Goal: Information Seeking & Learning: Understand process/instructions

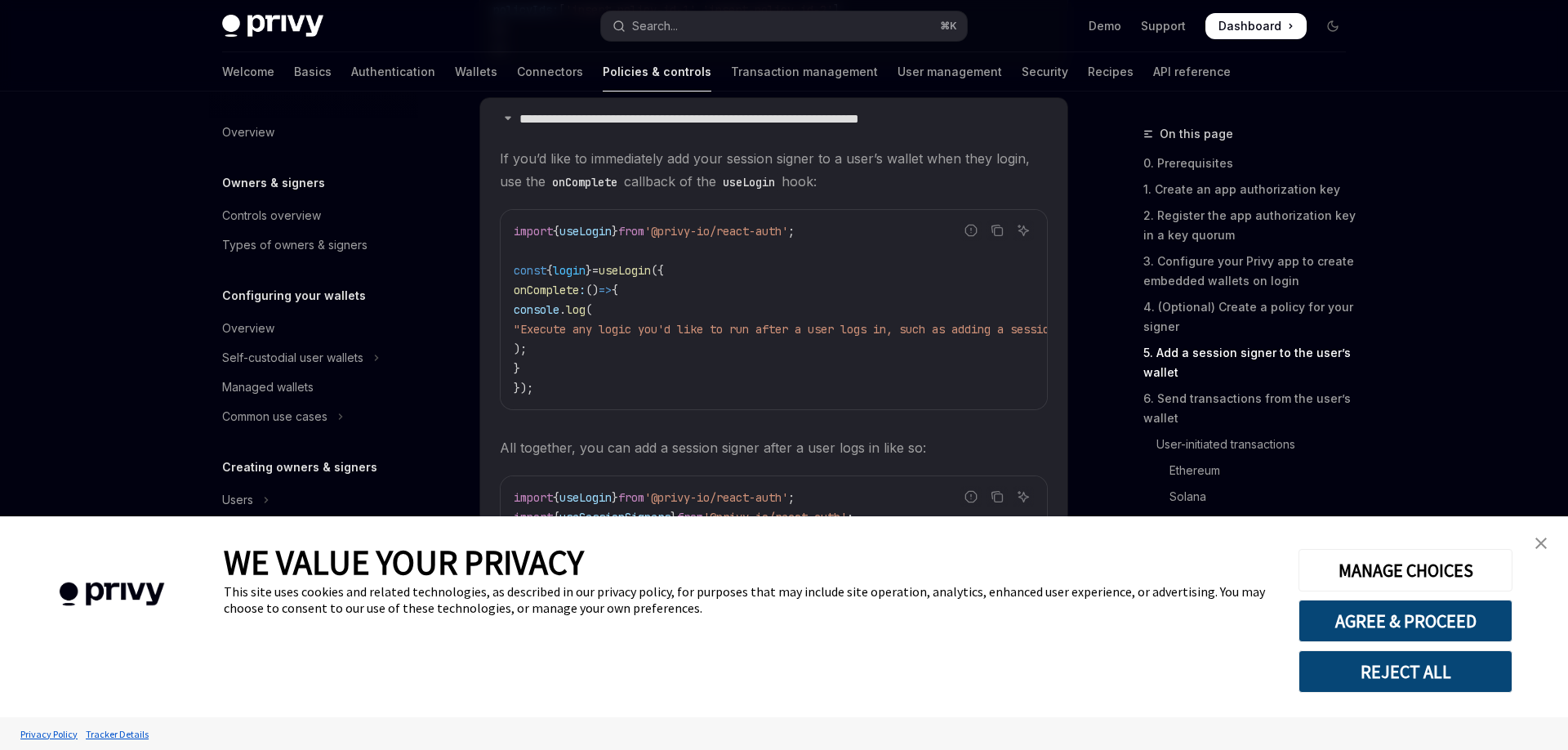
scroll to position [339, 0]
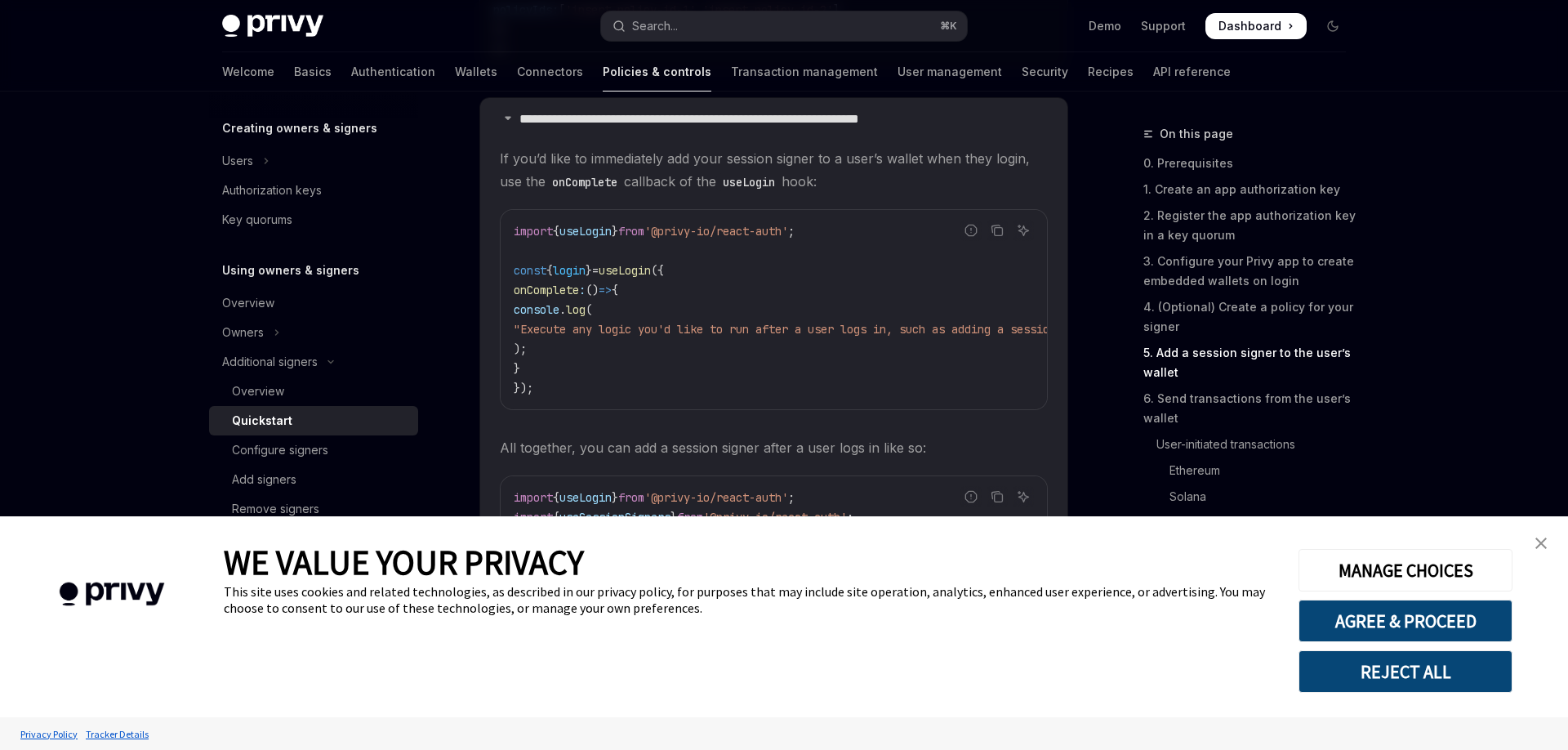
type textarea "*"
click at [1533, 539] on link "close banner" at bounding box center [1541, 543] width 33 height 33
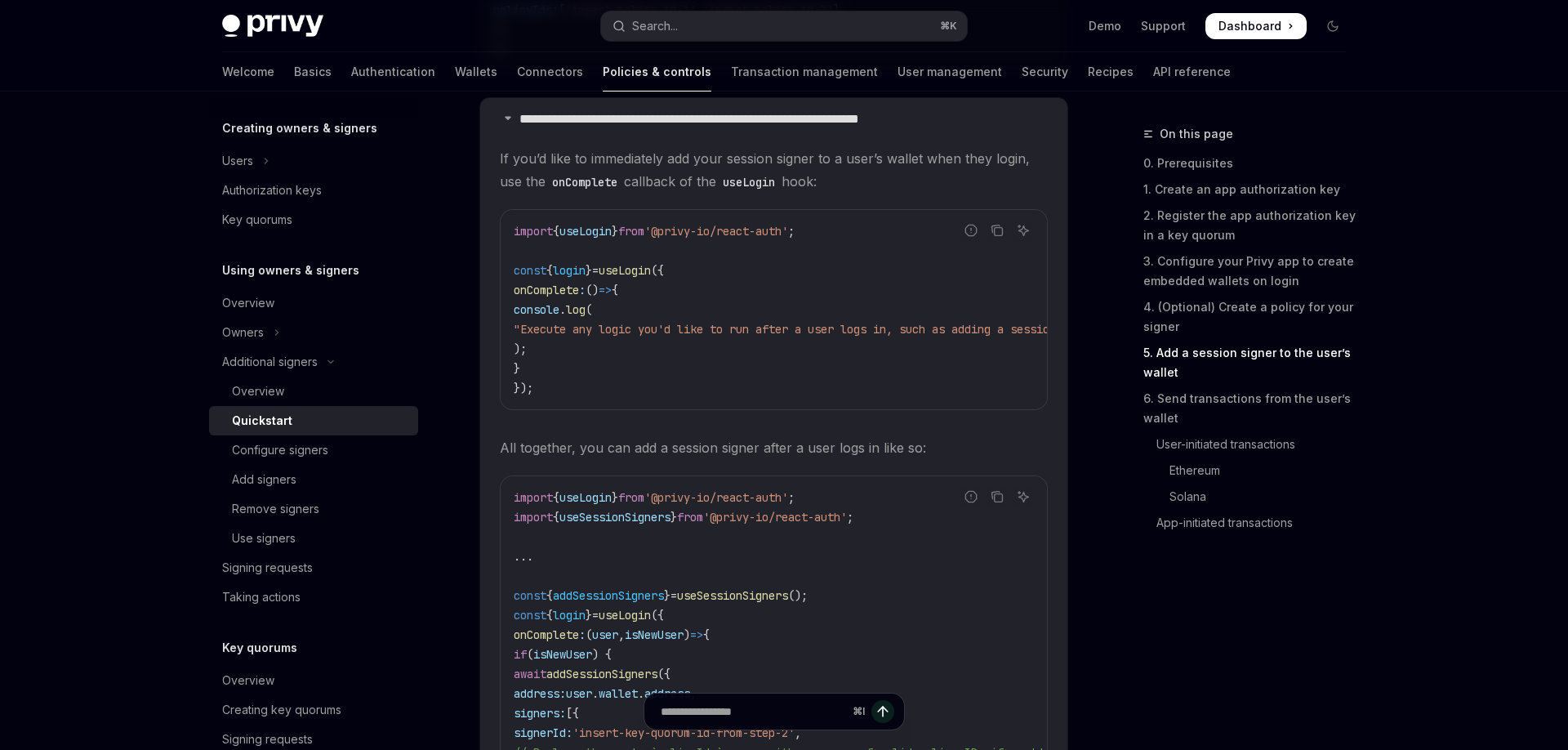
click at [534, 293] on span "onComplete" at bounding box center [545, 289] width 65 height 15
drag, startPoint x: 549, startPoint y: 316, endPoint x: 715, endPoint y: 317, distance: 166.0
click at [715, 317] on code "import { useLogin } from '@privy-io/react-auth' ; const { login } = useLogin ({…" at bounding box center [830, 310] width 634 height 177
drag, startPoint x: 531, startPoint y: 295, endPoint x: 704, endPoint y: 292, distance: 173.0
click at [704, 293] on code "import { useLogin } from '@privy-io/react-auth' ; const { login } = useLogin ({…" at bounding box center [830, 310] width 634 height 177
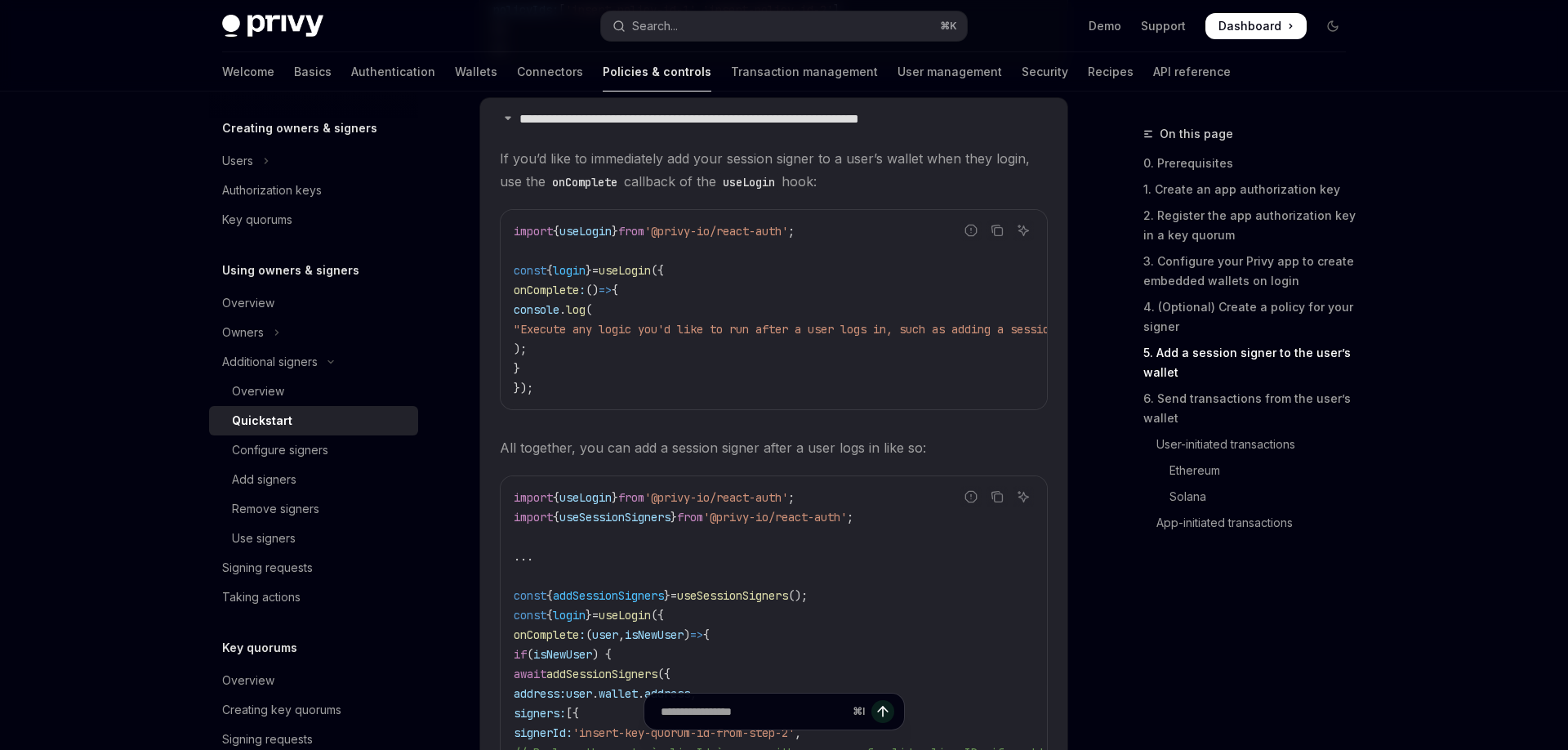
click at [659, 297] on code "import { useLogin } from '@privy-io/react-auth' ; const { login } = useLogin ({…" at bounding box center [830, 310] width 634 height 177
click at [525, 277] on span "const" at bounding box center [530, 270] width 33 height 15
click at [651, 277] on span "useLogin" at bounding box center [625, 270] width 52 height 15
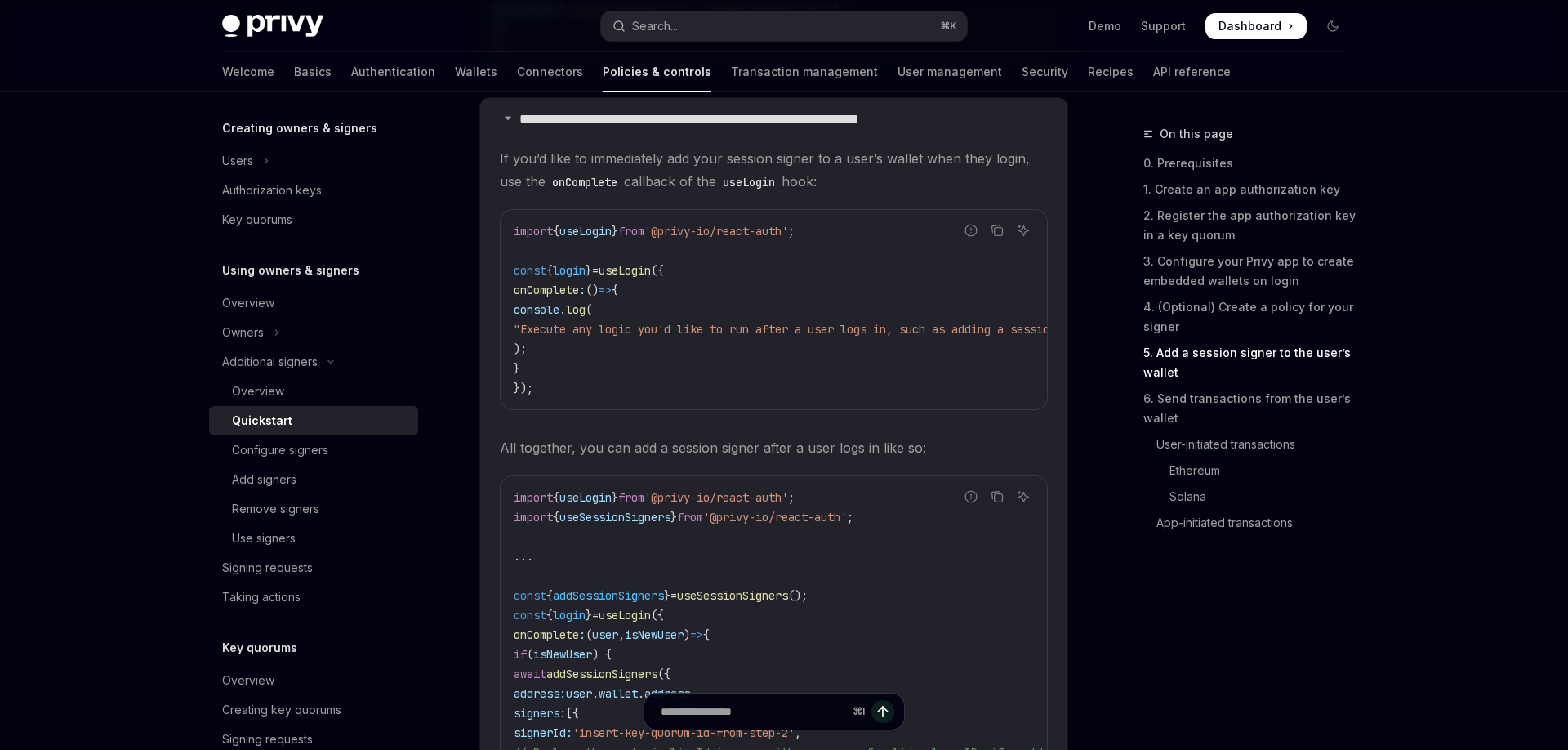
click at [543, 297] on span "onComplete" at bounding box center [545, 289] width 65 height 15
click at [657, 304] on code "import { useLogin } from '@privy-io/react-auth' ; const { login } = useLogin ({…" at bounding box center [830, 310] width 634 height 177
drag, startPoint x: 539, startPoint y: 313, endPoint x: 584, endPoint y: 362, distance: 66.5
click at [584, 362] on code "import { useLogin } from '@privy-io/react-auth' ; const { login } = useLogin ({…" at bounding box center [830, 310] width 634 height 177
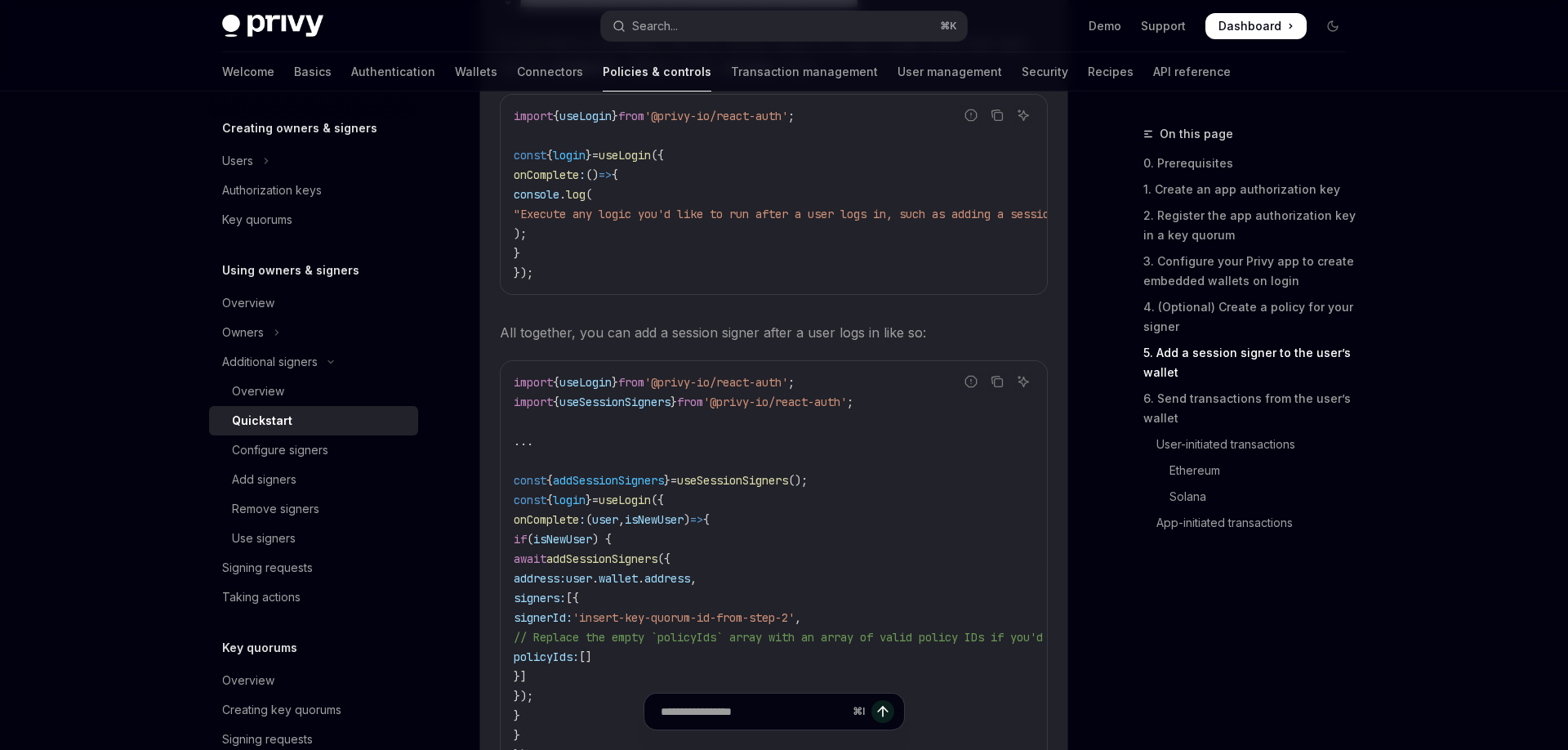
scroll to position [3225, 0]
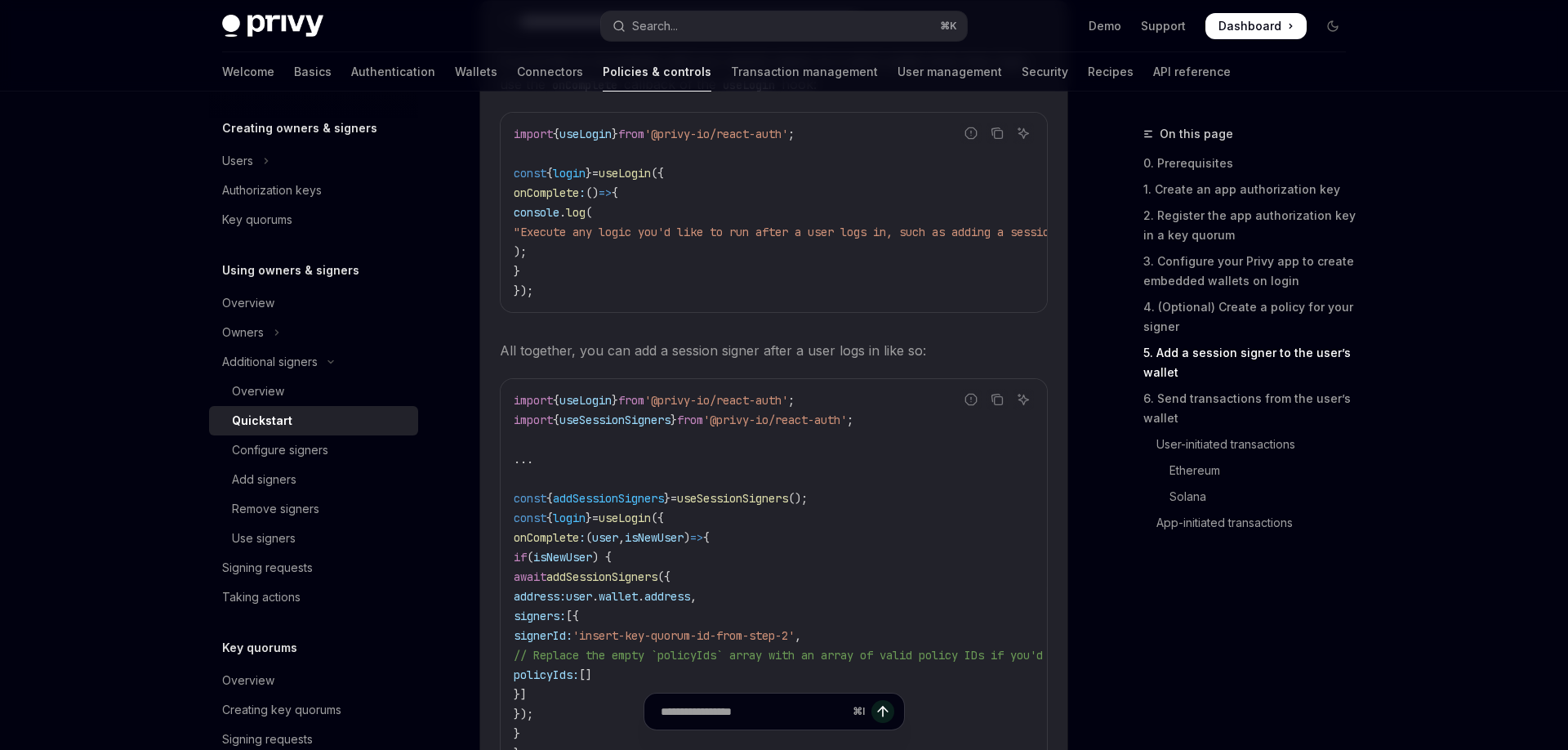
click at [595, 137] on span "useLogin" at bounding box center [585, 133] width 52 height 15
click at [713, 135] on span "'@privy-io/react-auth'" at bounding box center [716, 133] width 144 height 15
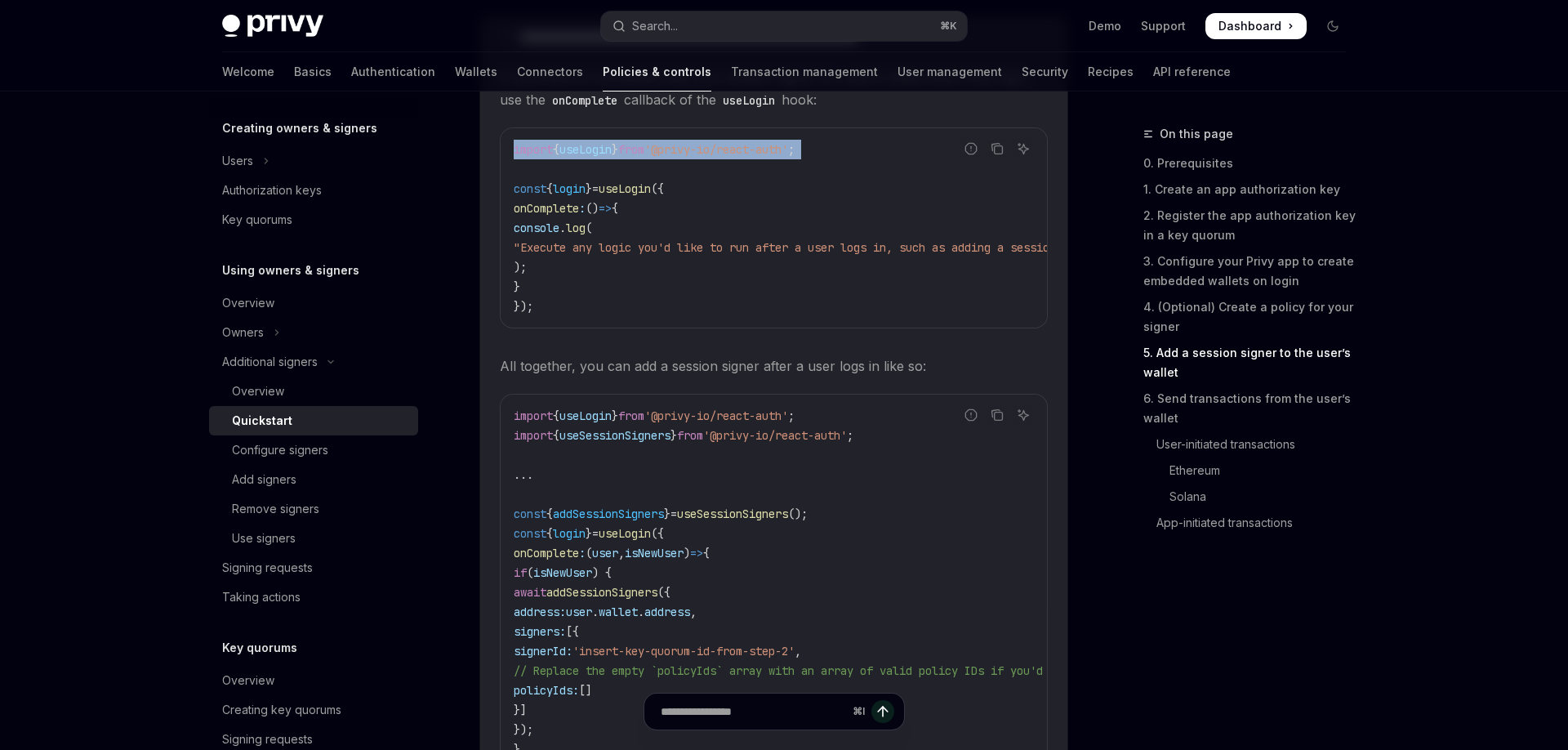
scroll to position [3205, 0]
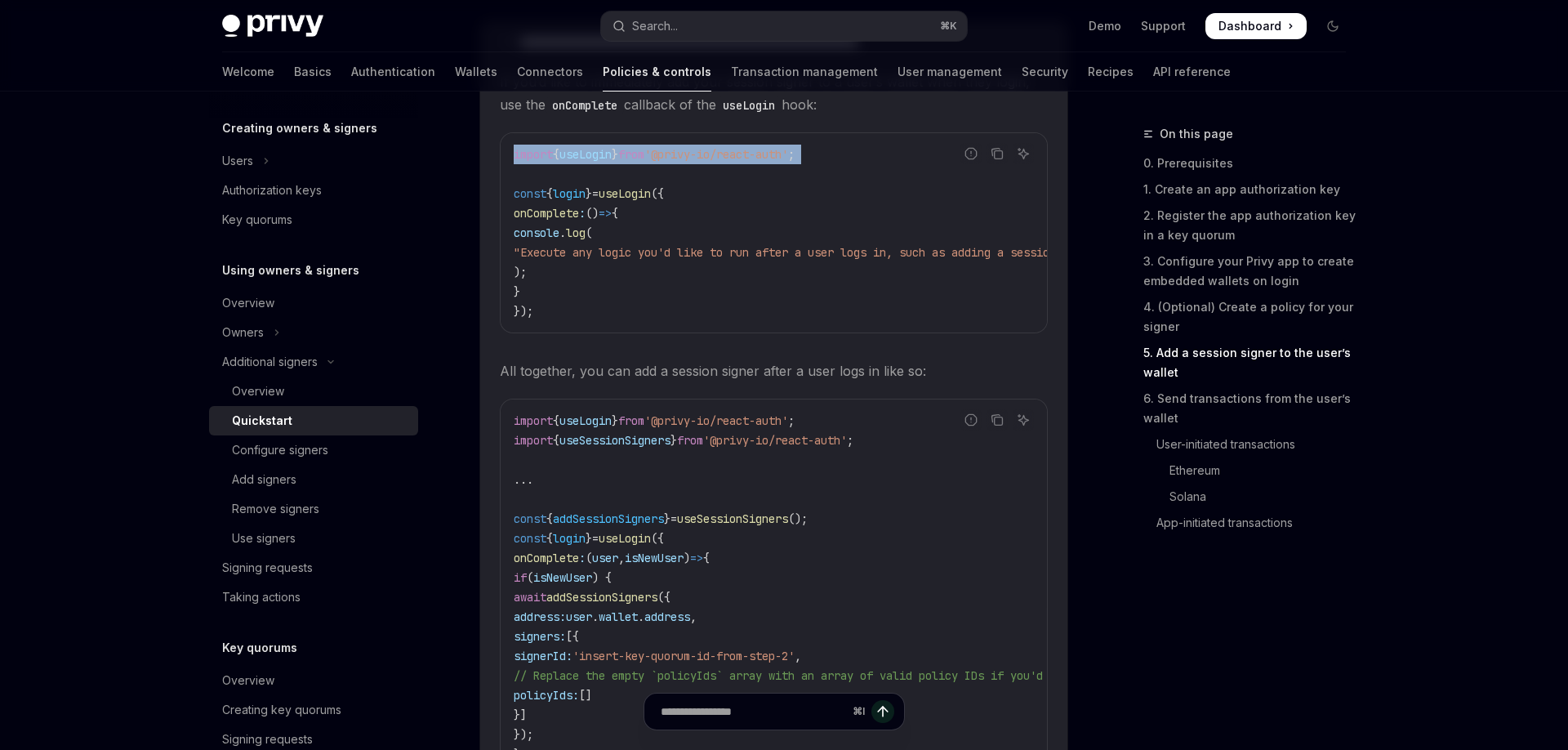
click at [700, 161] on span "'@privy-io/react-auth'" at bounding box center [716, 153] width 144 height 15
click at [699, 162] on span "'@privy-io/react-auth'" at bounding box center [716, 153] width 144 height 15
click at [734, 162] on span "'@privy-io/react-auth'" at bounding box center [716, 153] width 144 height 15
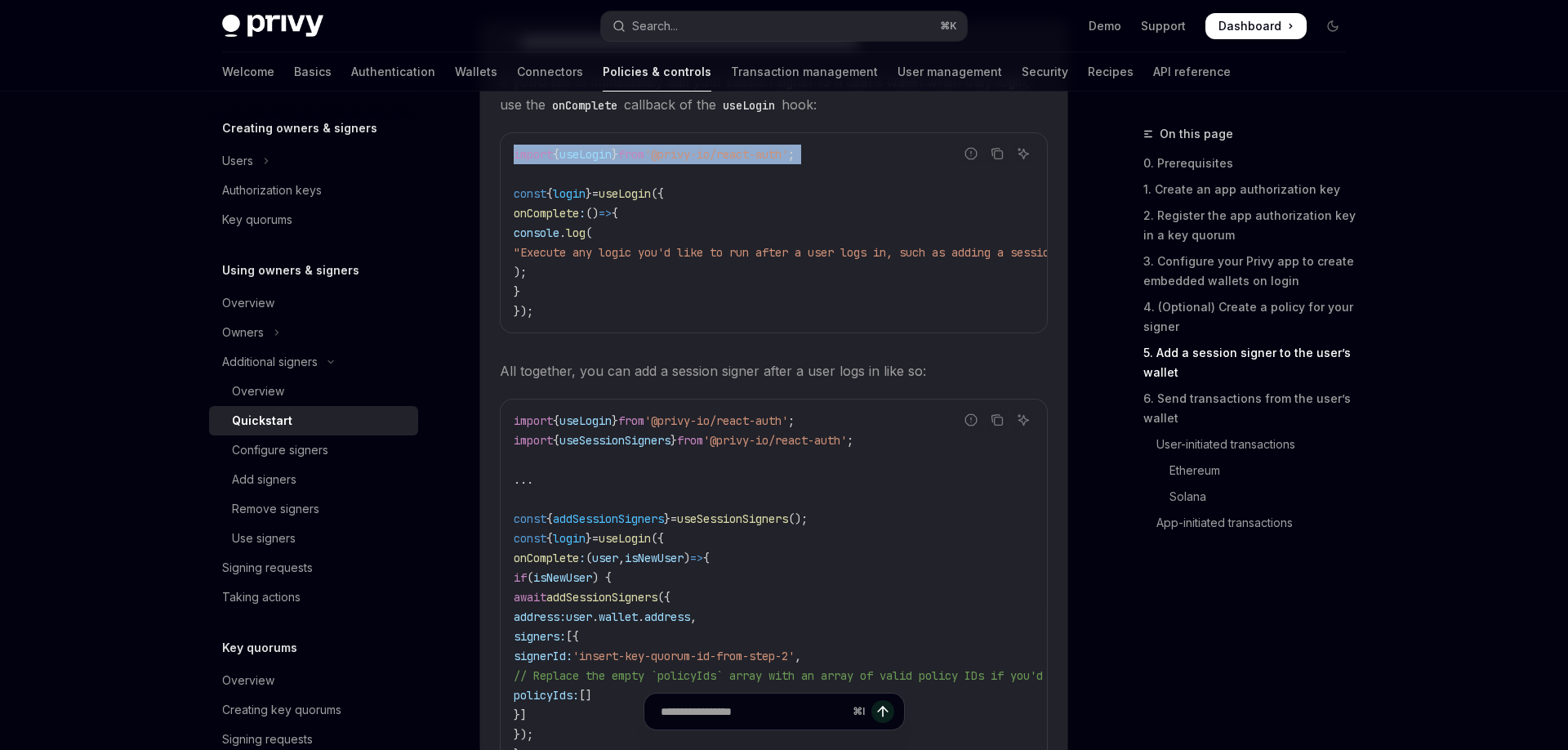
click at [734, 162] on span "'@privy-io/react-auth'" at bounding box center [716, 153] width 144 height 15
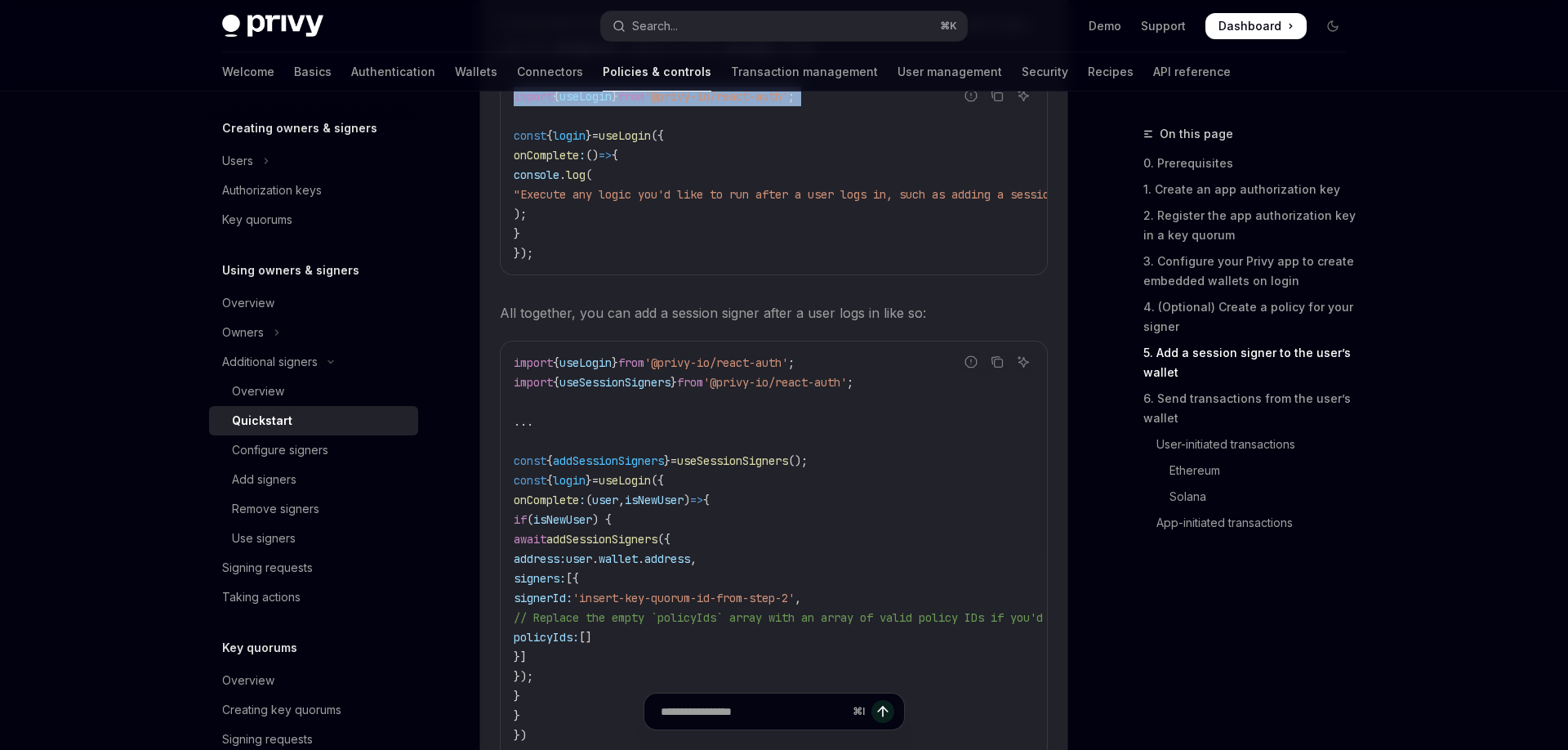
scroll to position [3270, 0]
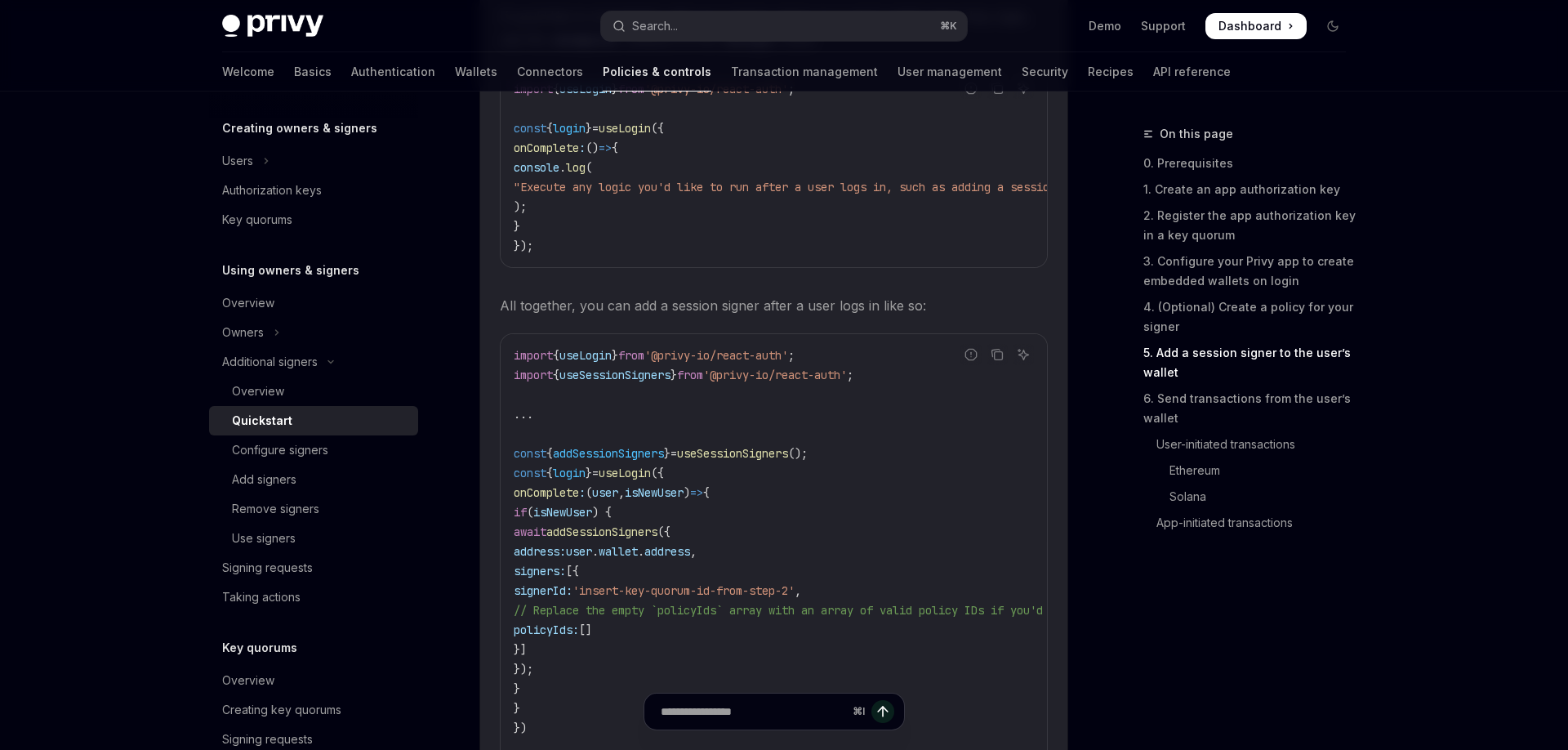
click at [734, 363] on span "'@privy-io/react-auth'" at bounding box center [716, 354] width 144 height 15
click at [755, 363] on span "'@privy-io/react-auth'" at bounding box center [716, 354] width 144 height 15
click at [782, 363] on span "'@privy-io/react-auth'" at bounding box center [716, 354] width 144 height 15
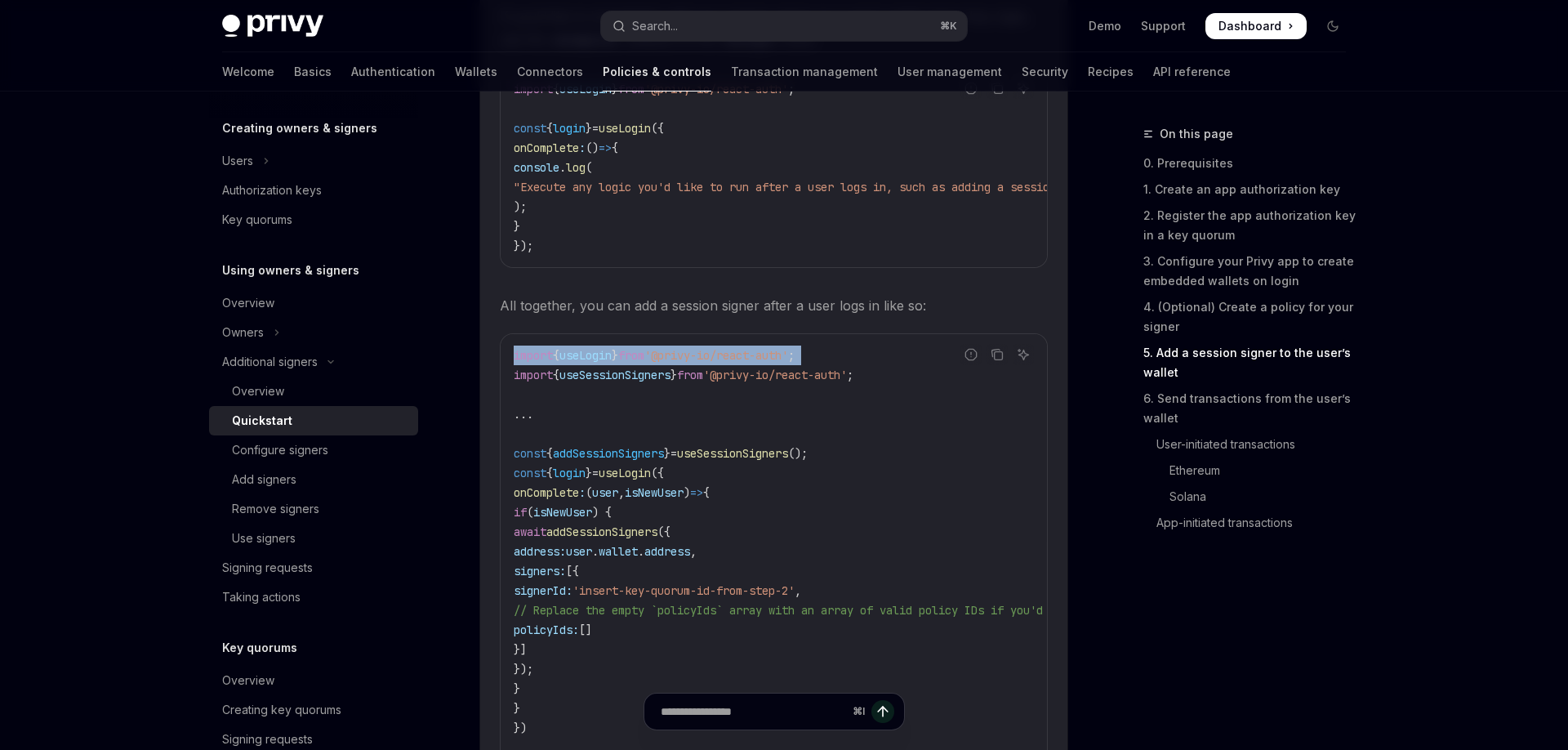
click at [782, 363] on span "'@privy-io/react-auth'" at bounding box center [716, 354] width 144 height 15
drag, startPoint x: 676, startPoint y: 366, endPoint x: 814, endPoint y: 367, distance: 138.0
click at [788, 363] on span "'@privy-io/react-auth'" at bounding box center [716, 354] width 144 height 15
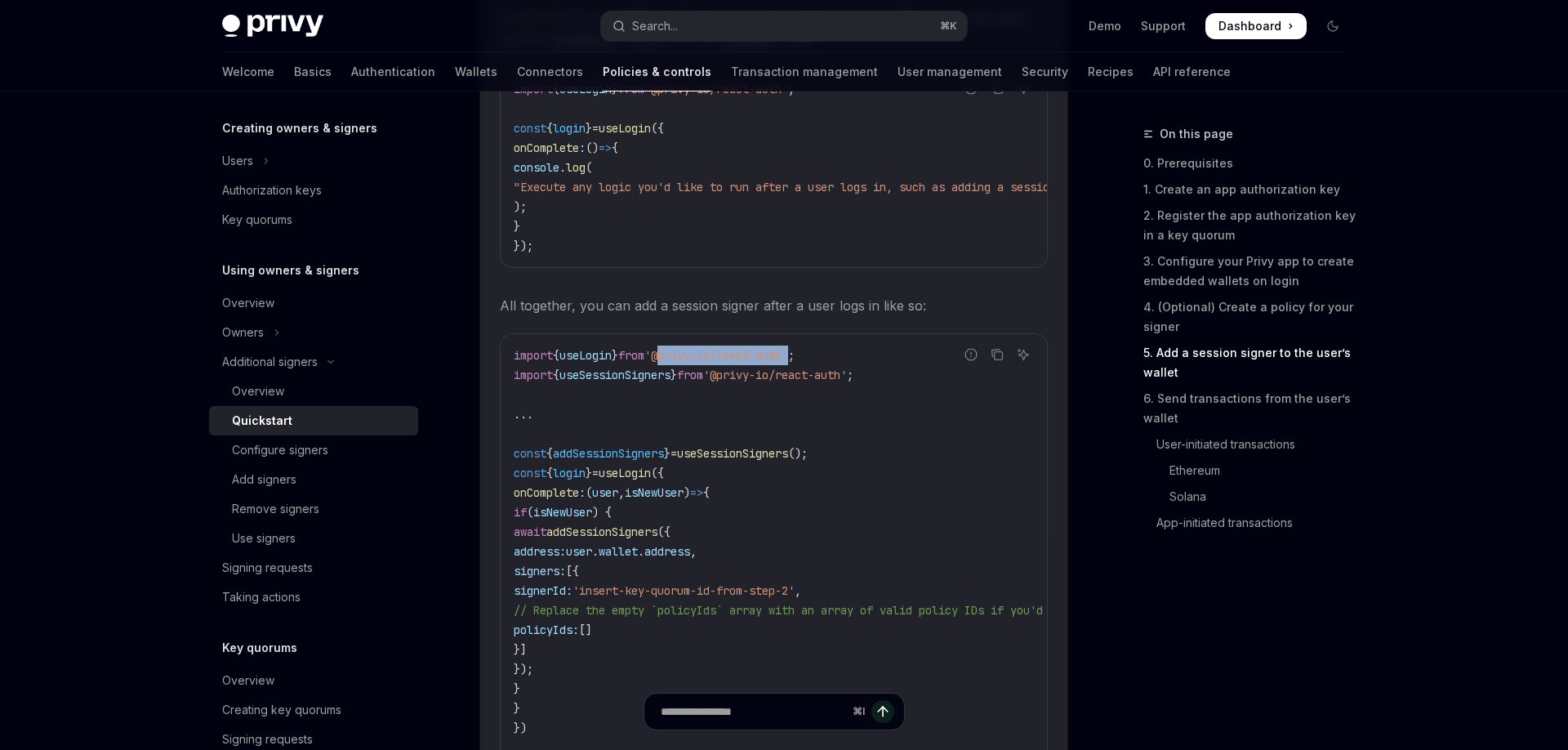
copy span "@privy-io/react-auth"
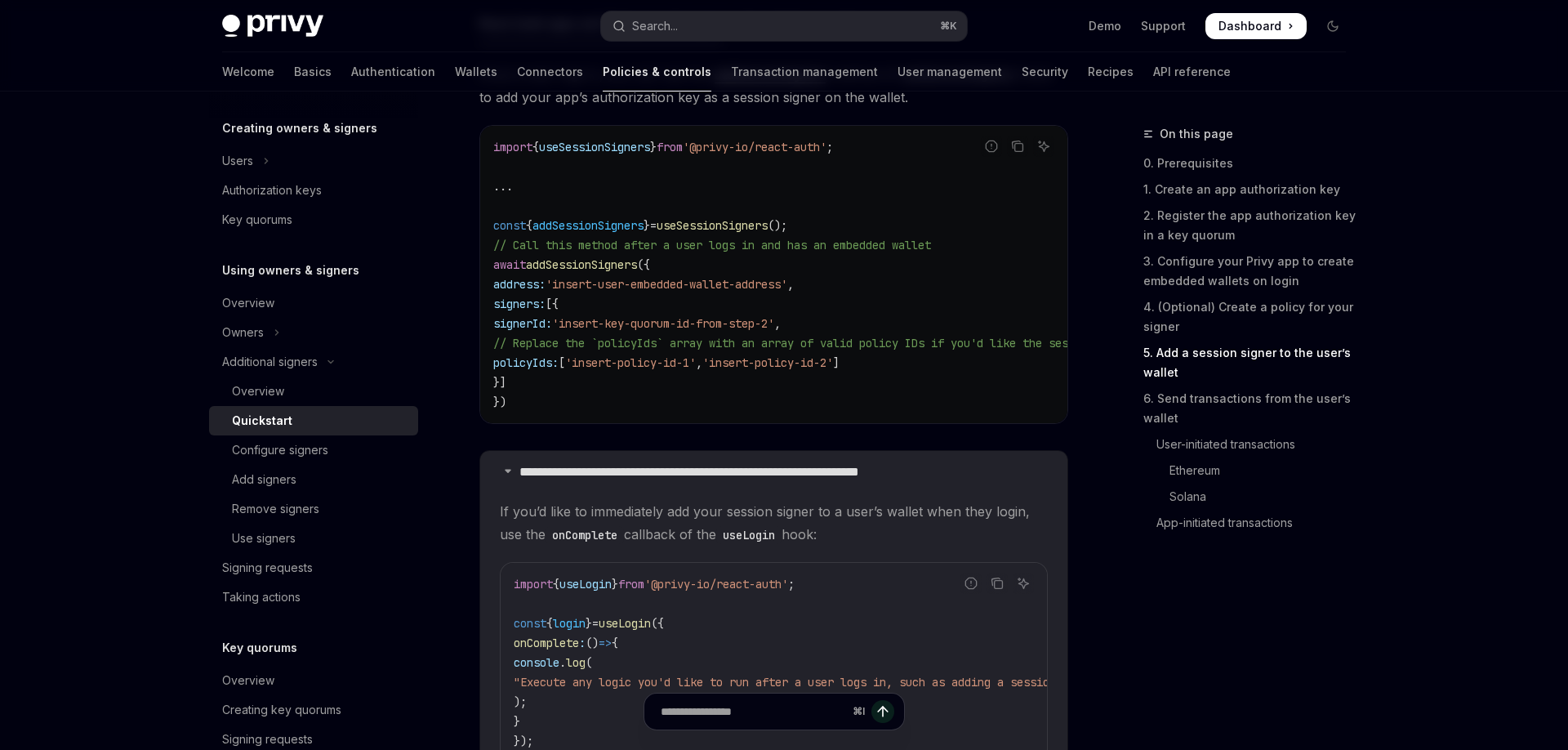
scroll to position [2614, 0]
